Goal: Task Accomplishment & Management: Manage account settings

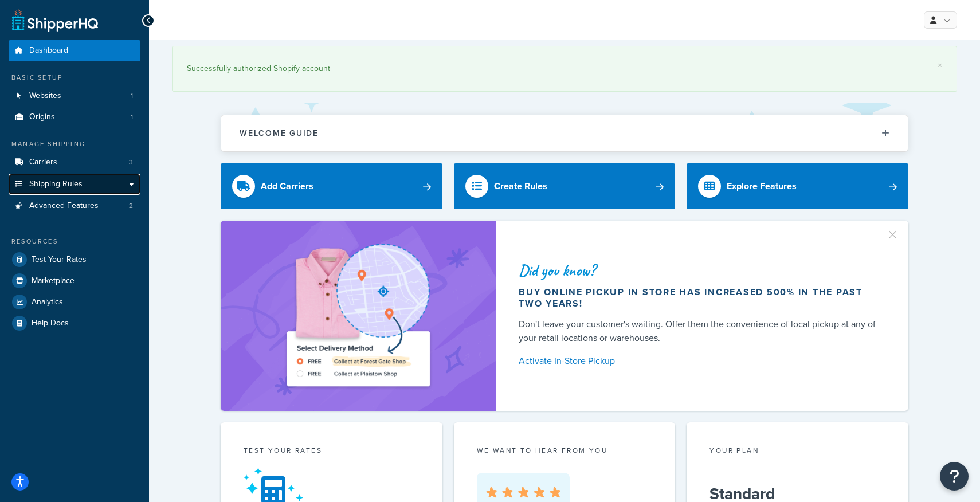
click at [68, 187] on span "Shipping Rules" at bounding box center [55, 184] width 53 height 10
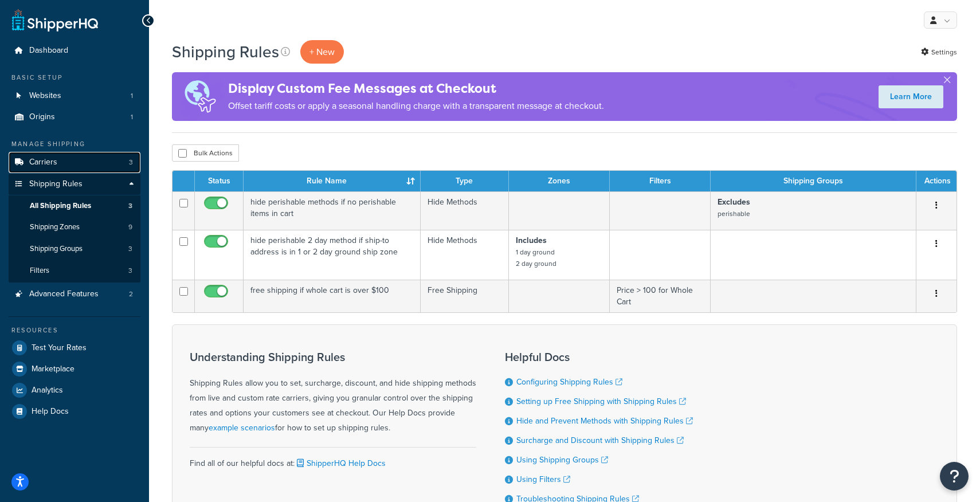
click at [59, 164] on link "Carriers 3" at bounding box center [75, 162] width 132 height 21
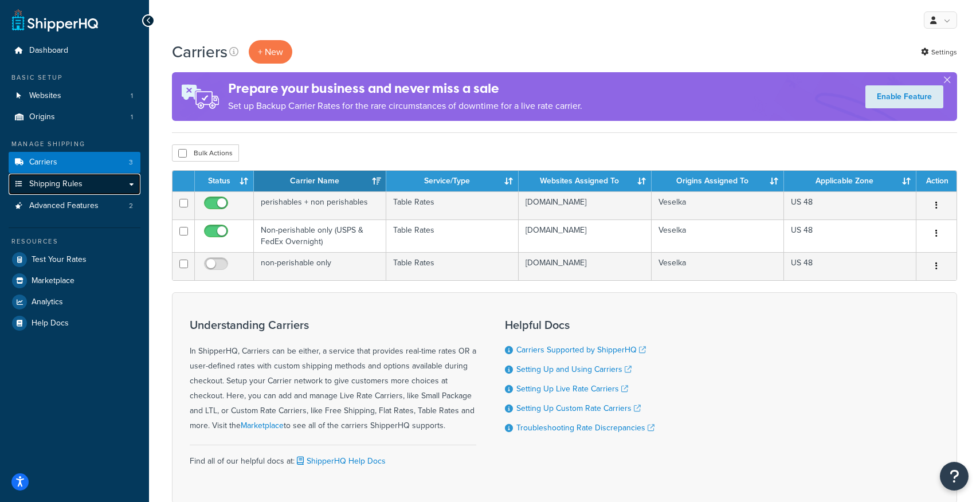
click at [69, 188] on span "Shipping Rules" at bounding box center [55, 184] width 53 height 10
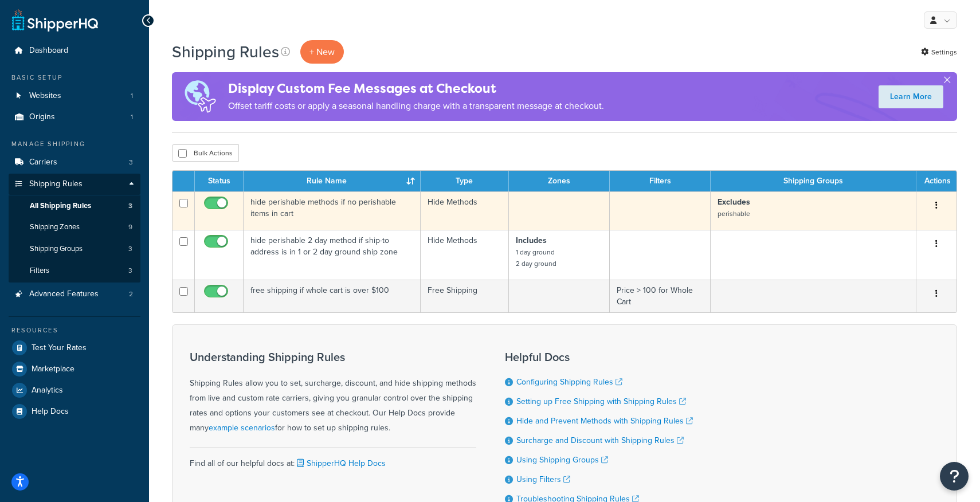
click at [935, 204] on icon "button" at bounding box center [936, 205] width 2 height 8
click at [880, 226] on link "Edit" at bounding box center [898, 226] width 91 height 23
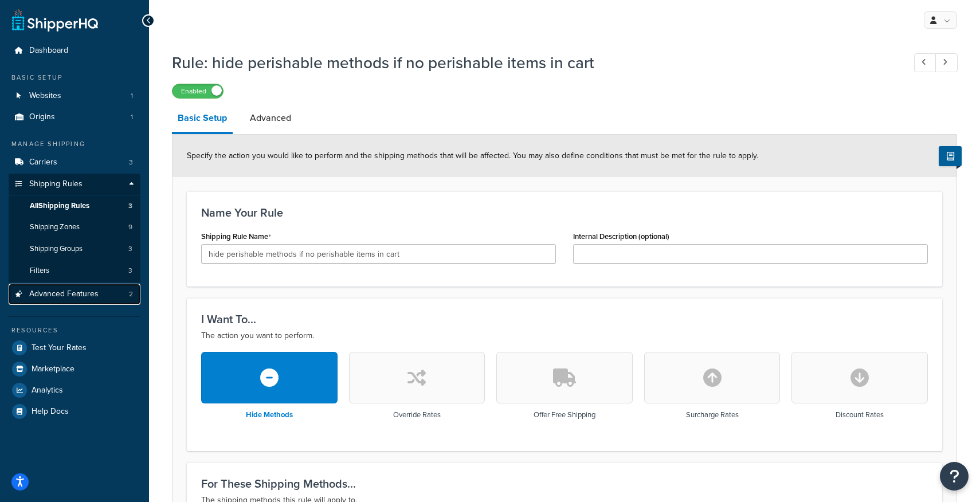
click at [58, 294] on span "Advanced Features" at bounding box center [63, 294] width 69 height 10
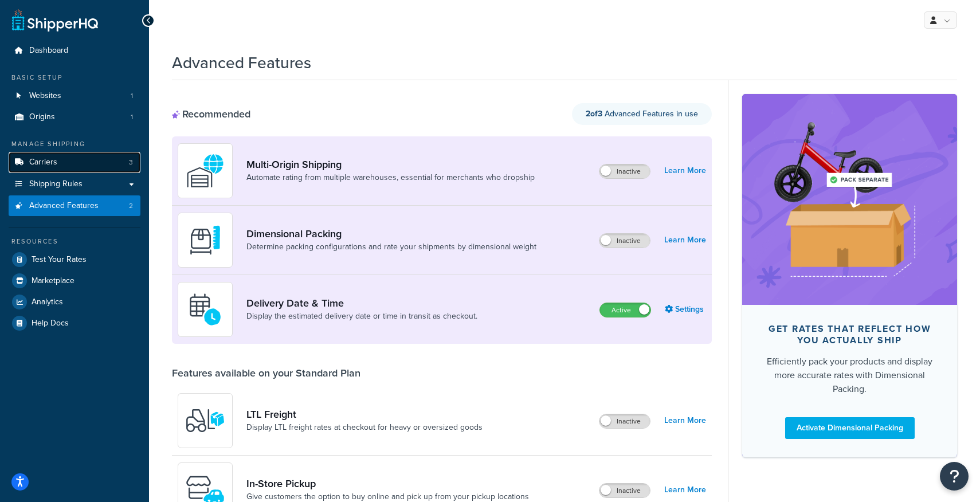
click at [52, 161] on span "Carriers" at bounding box center [43, 163] width 28 height 10
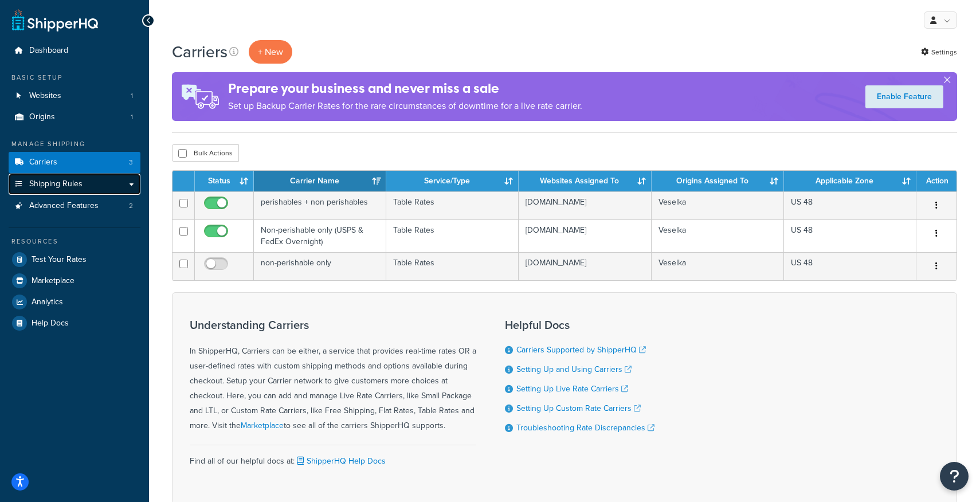
click at [61, 183] on span "Shipping Rules" at bounding box center [55, 184] width 53 height 10
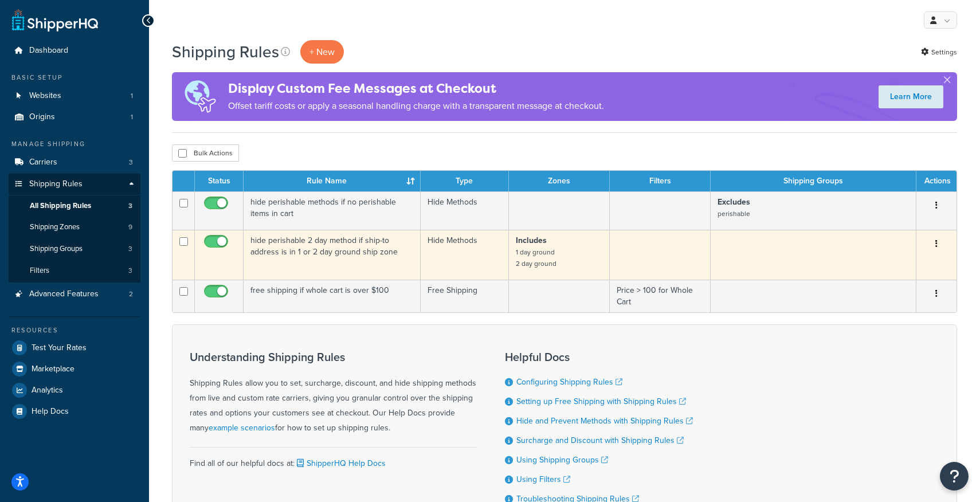
click at [933, 245] on button "button" at bounding box center [936, 244] width 16 height 18
click at [915, 270] on link "Edit" at bounding box center [898, 265] width 91 height 23
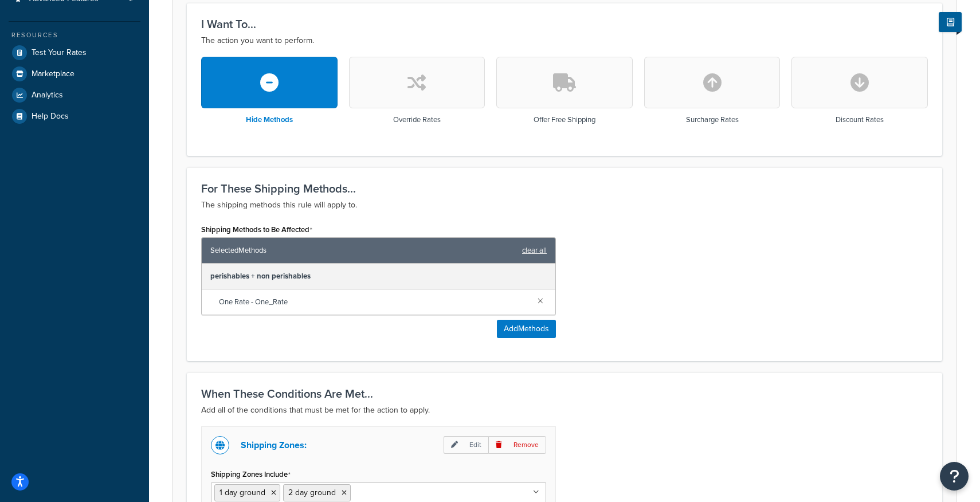
scroll to position [300, 0]
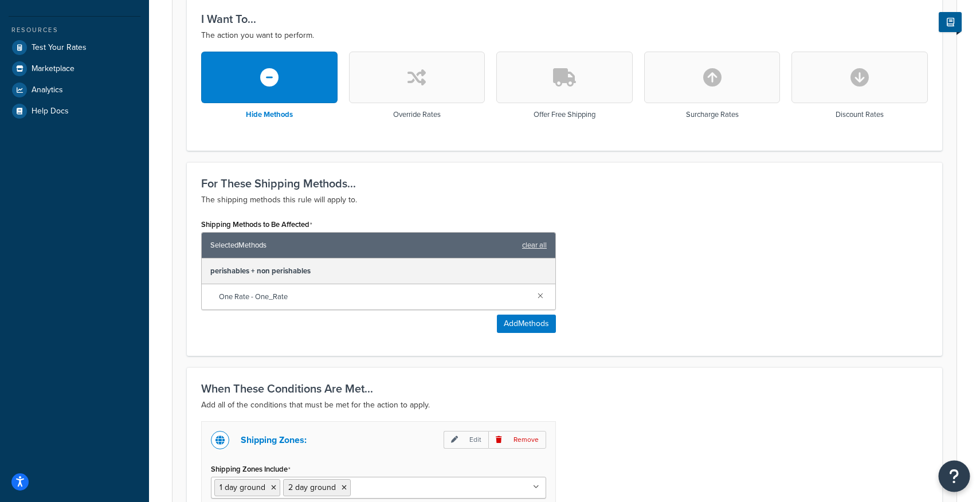
click at [958, 478] on icon "Open Resource Center" at bounding box center [954, 476] width 11 height 16
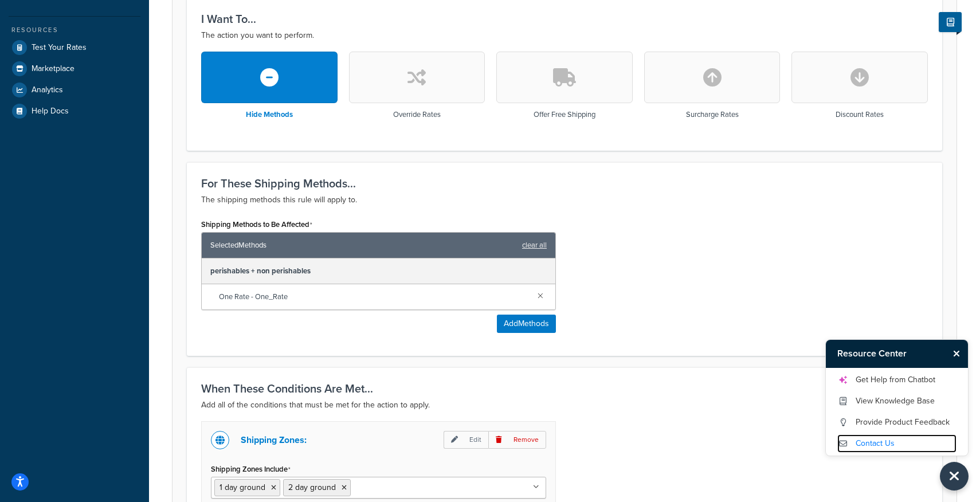
click at [880, 443] on link "Contact Us" at bounding box center [896, 443] width 119 height 18
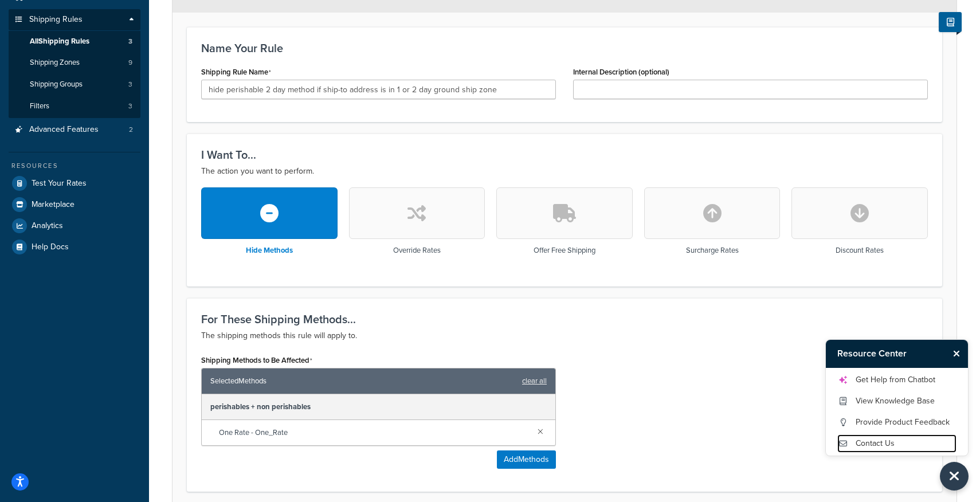
scroll to position [0, 0]
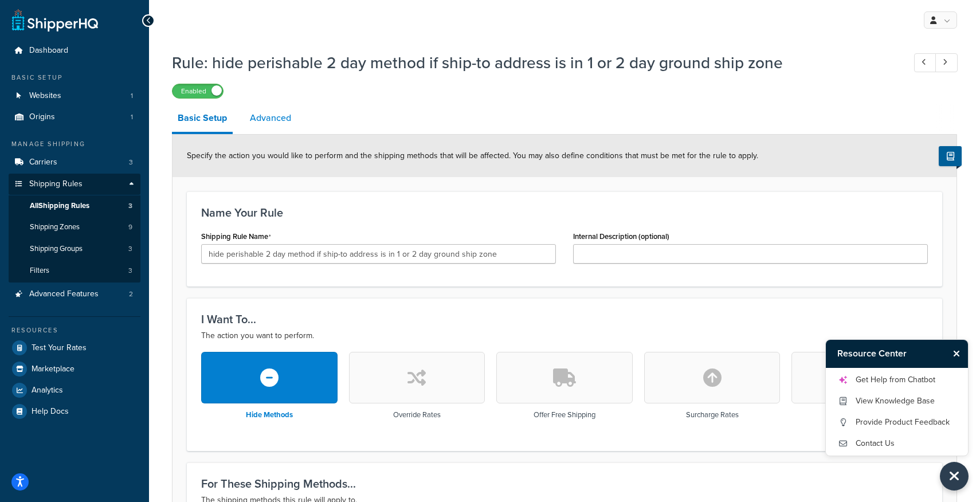
click at [280, 121] on link "Advanced" at bounding box center [270, 117] width 53 height 27
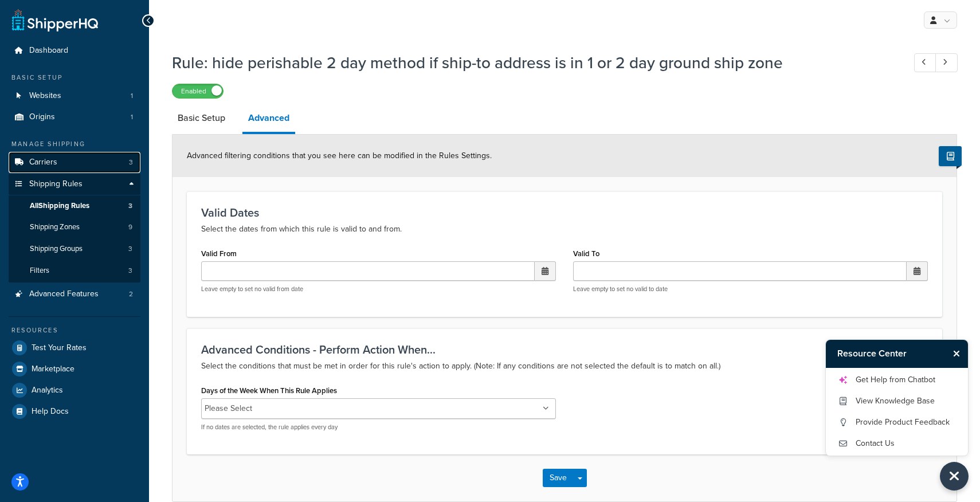
click at [58, 163] on link "Carriers 3" at bounding box center [75, 162] width 132 height 21
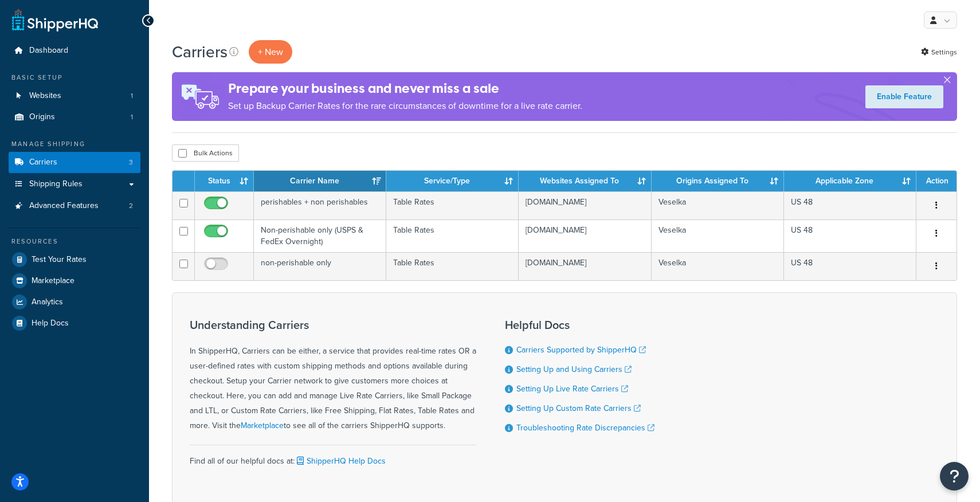
click at [948, 81] on button "button" at bounding box center [946, 82] width 3 height 3
